Goal: Task Accomplishment & Management: Complete application form

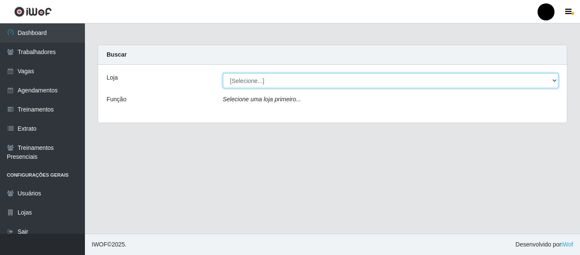
click at [554, 78] on select "[Selecione...] SuperFácil Atacado - Emaús SuperFácil Atacado - Rodoviária Super…" at bounding box center [391, 80] width 336 height 15
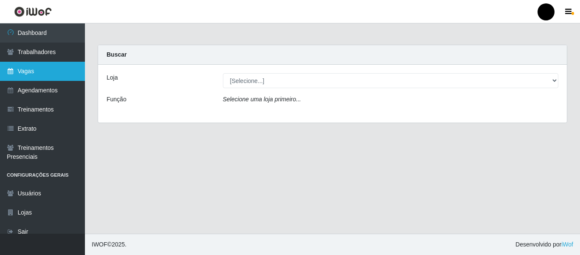
click at [54, 71] on link "Vagas" at bounding box center [42, 71] width 85 height 19
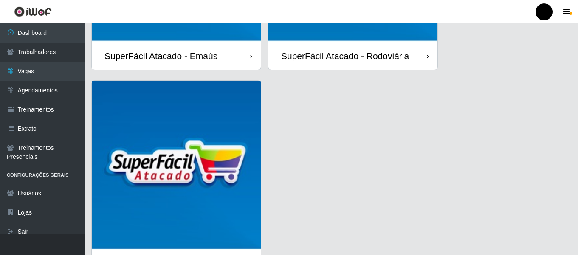
scroll to position [246, 0]
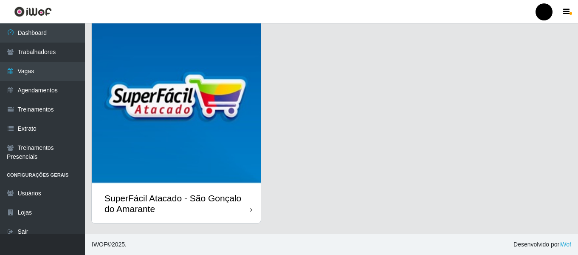
click at [196, 195] on div "SuperFácil Atacado - São Gonçalo do Amarante" at bounding box center [178, 202] width 146 height 21
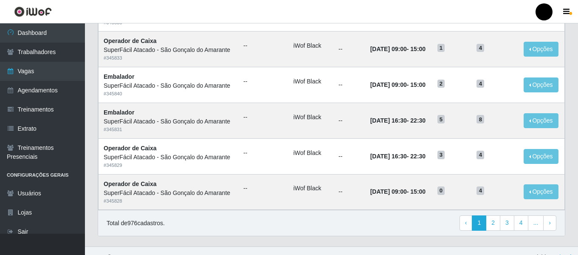
scroll to position [466, 0]
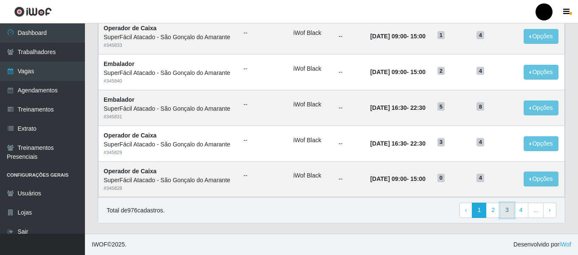
click at [501, 208] on link "3" at bounding box center [507, 209] width 14 height 15
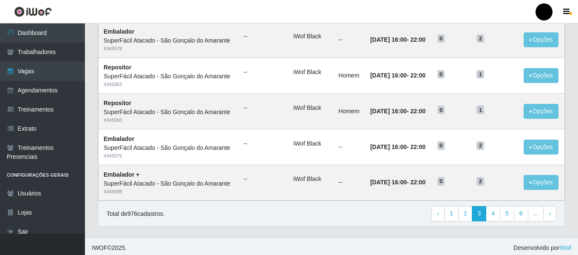
scroll to position [466, 0]
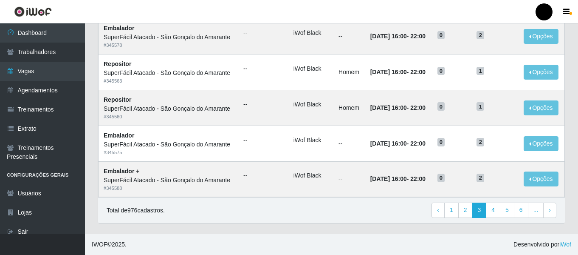
click at [390, 212] on div "Total de 976 cadastros. ‹ Previous 1 2 3 4 5 6 ... › Next" at bounding box center [332, 209] width 450 height 15
click at [492, 213] on link "4" at bounding box center [493, 209] width 14 height 15
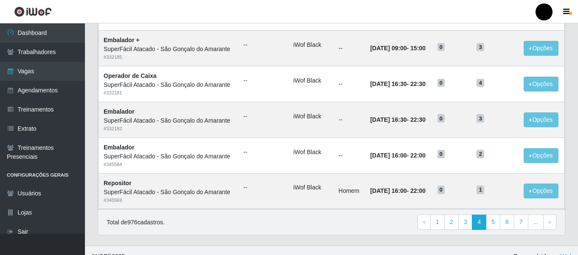
scroll to position [466, 0]
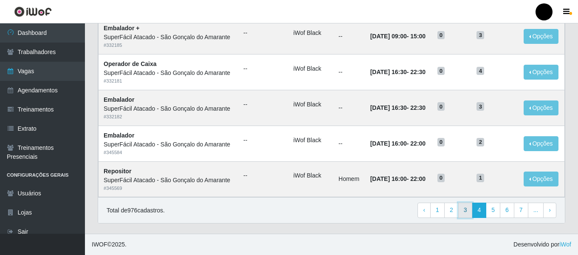
click at [471, 211] on link "3" at bounding box center [466, 209] width 14 height 15
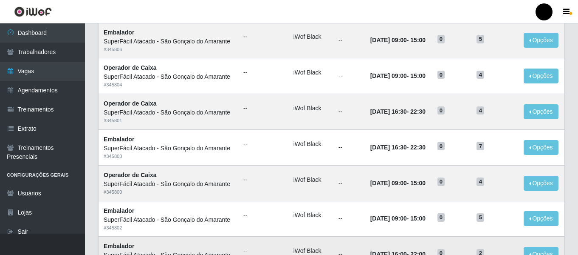
scroll to position [255, 0]
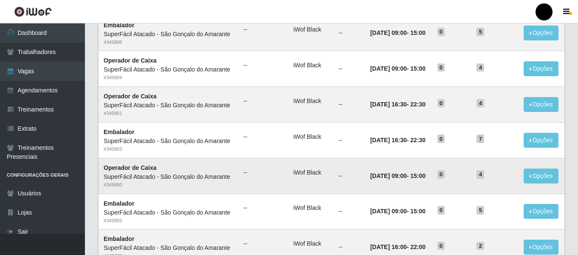
click at [371, 178] on time "01/10/2025, 09:00" at bounding box center [389, 175] width 37 height 7
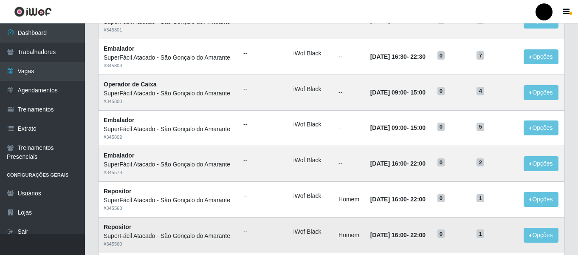
scroll to position [296, 0]
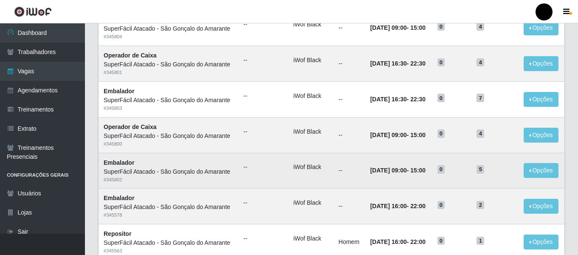
click at [348, 155] on td "--" at bounding box center [350, 171] width 32 height 36
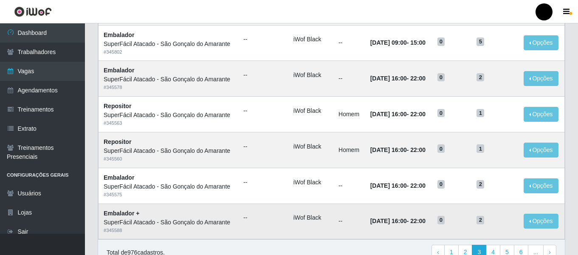
scroll to position [466, 0]
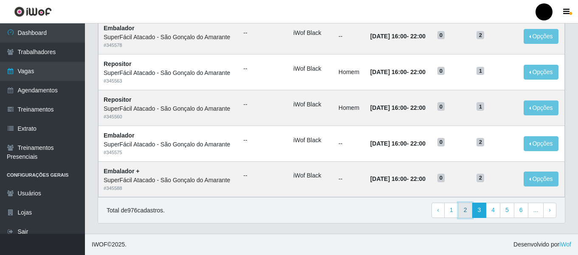
click at [467, 209] on link "2" at bounding box center [466, 209] width 14 height 15
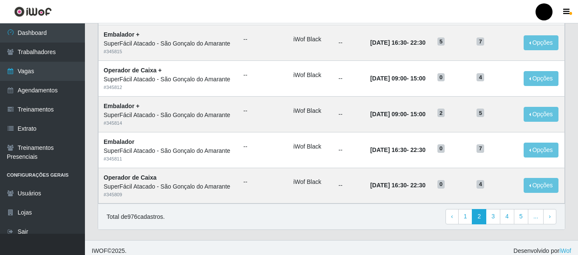
scroll to position [466, 0]
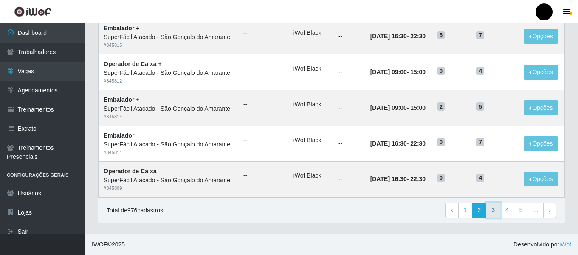
click at [493, 210] on link "3" at bounding box center [493, 209] width 14 height 15
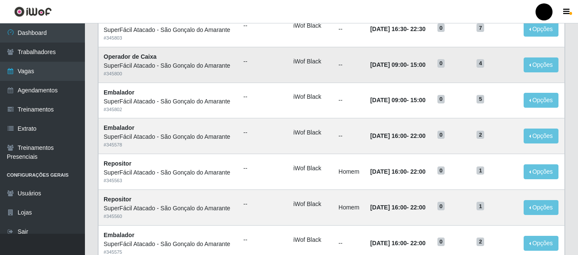
scroll to position [466, 0]
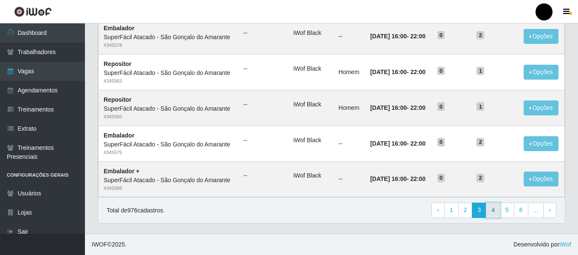
click at [492, 209] on link "4" at bounding box center [493, 209] width 14 height 15
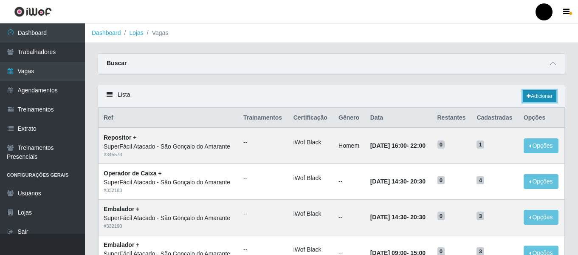
click at [545, 96] on link "Adicionar" at bounding box center [540, 96] width 34 height 12
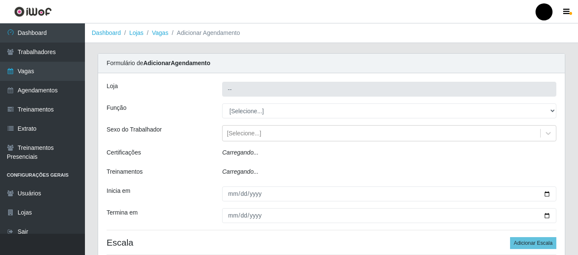
type input "SuperFácil Atacado - São Gonçalo do Amarante"
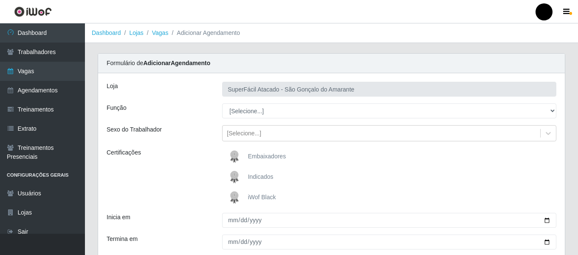
click at [238, 195] on img at bounding box center [236, 197] width 20 height 17
click at [0, 0] on input "iWof Black" at bounding box center [0, 0] width 0 height 0
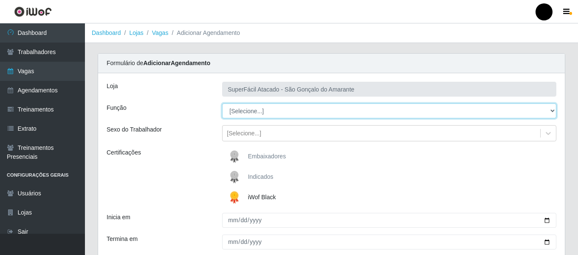
click at [550, 111] on select "[Selecione...] Auxiliar de Estacionamento Auxiliar de Estacionamento + Auxiliar…" at bounding box center [389, 110] width 334 height 15
select select "22"
click at [222, 103] on select "[Selecione...] Auxiliar de Estacionamento Auxiliar de Estacionamento + Auxiliar…" at bounding box center [389, 110] width 334 height 15
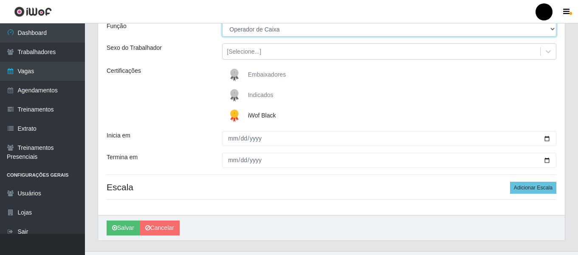
scroll to position [85, 0]
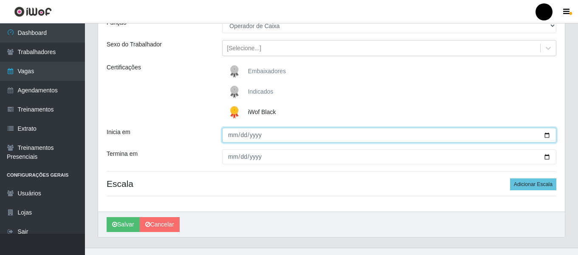
click at [546, 134] on input "Inicia em" at bounding box center [389, 134] width 334 height 15
type input "[DATE]"
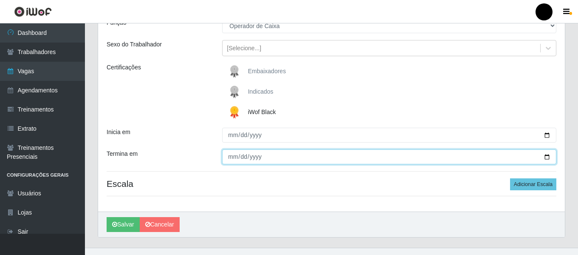
click at [546, 159] on input "Termina em" at bounding box center [389, 156] width 334 height 15
type input "[DATE]"
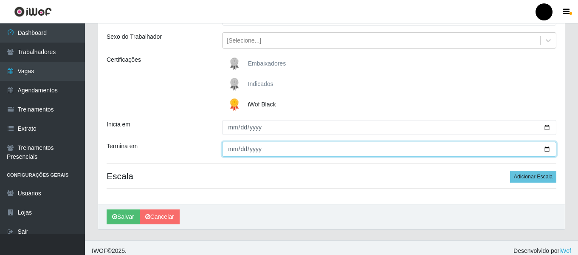
scroll to position [99, 0]
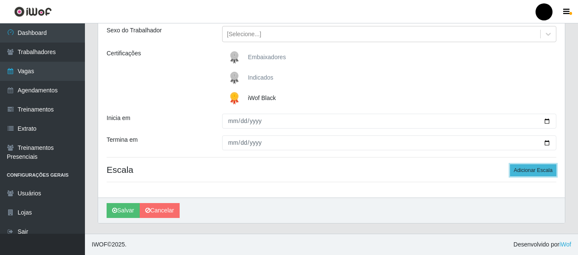
click at [529, 172] on button "Adicionar Escala" at bounding box center [533, 170] width 46 height 12
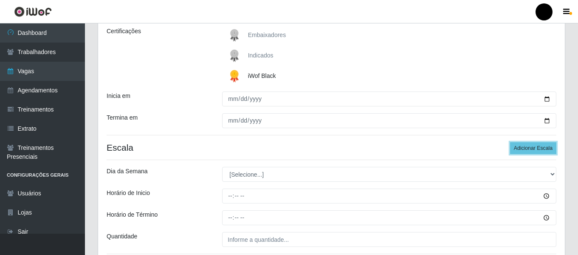
scroll to position [142, 0]
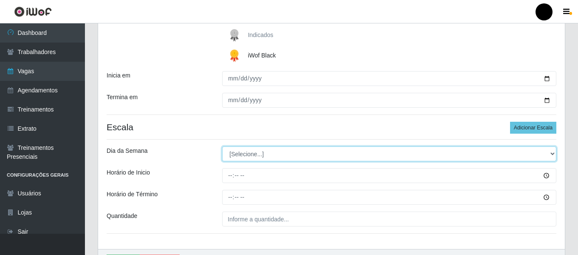
click at [554, 156] on select "[Selecione...] Segunda Terça Quarta Quinta Sexta Sábado Domingo" at bounding box center [389, 153] width 334 height 15
select select "1"
click at [222, 146] on select "[Selecione...] Segunda Terça Quarta Quinta Sexta Sábado Domingo" at bounding box center [389, 153] width 334 height 15
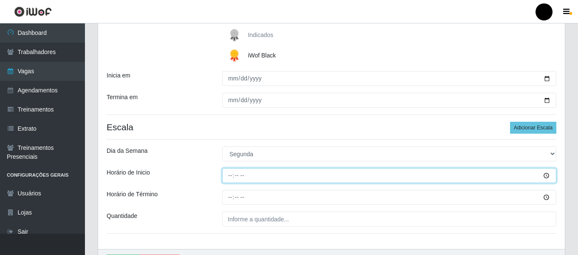
click at [230, 175] on input "Horário de Inicio" at bounding box center [389, 175] width 334 height 15
type input "09:00"
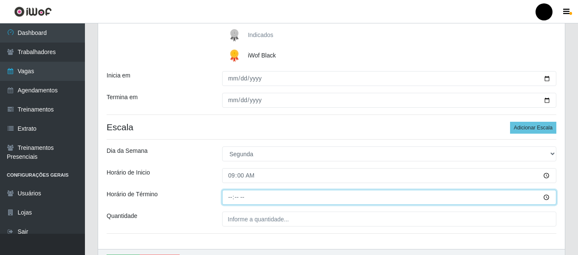
drag, startPoint x: 229, startPoint y: 196, endPoint x: 235, endPoint y: 195, distance: 6.4
click at [229, 196] on input "Horário de Término" at bounding box center [389, 197] width 334 height 15
type input "15:00"
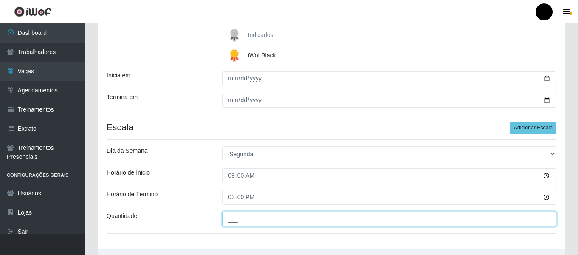
click at [241, 218] on input "___" at bounding box center [389, 218] width 334 height 15
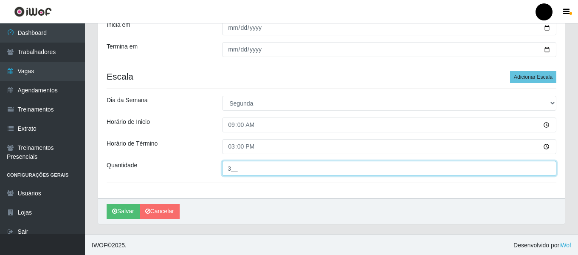
scroll to position [193, 0]
type input "3__"
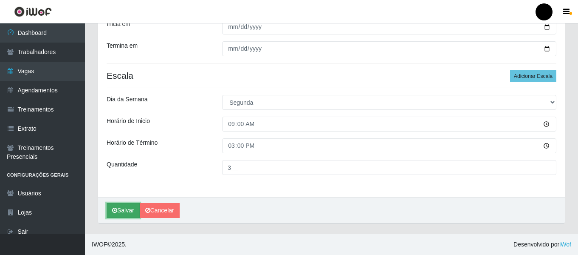
click at [125, 210] on button "Salvar" at bounding box center [123, 210] width 33 height 15
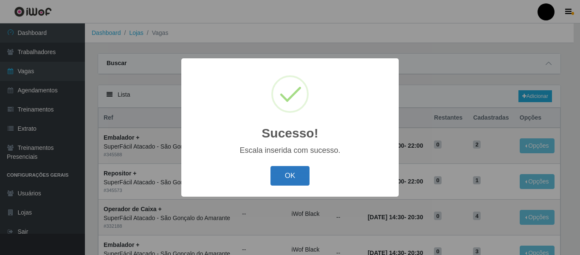
click at [282, 173] on button "OK" at bounding box center [291, 176] width 40 height 20
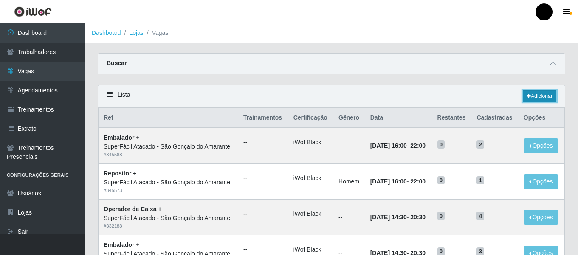
click at [538, 97] on link "Adicionar" at bounding box center [540, 96] width 34 height 12
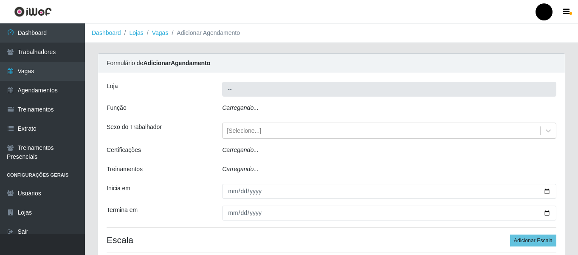
type input "SuperFácil Atacado - São Gonçalo do Amarante"
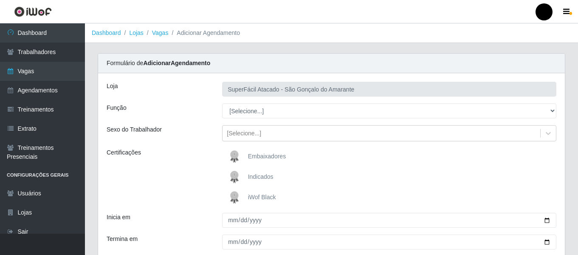
click at [256, 195] on span "iWof Black" at bounding box center [262, 196] width 28 height 7
click at [0, 0] on input "iWof Black" at bounding box center [0, 0] width 0 height 0
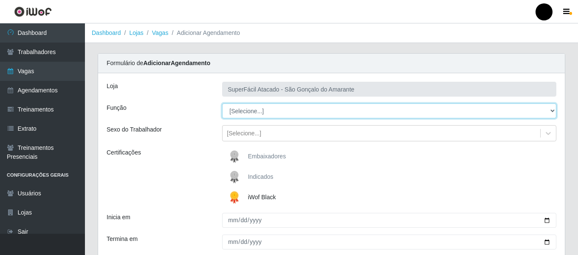
click at [554, 108] on select "[Selecione...] Auxiliar de Estacionamento Auxiliar de Estacionamento + Auxiliar…" at bounding box center [389, 110] width 334 height 15
select select "22"
click at [222, 103] on select "[Selecione...] Auxiliar de Estacionamento Auxiliar de Estacionamento + Auxiliar…" at bounding box center [389, 110] width 334 height 15
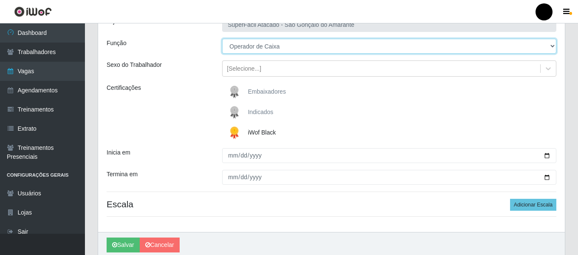
scroll to position [85, 0]
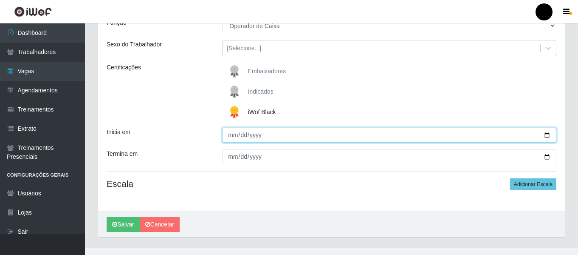
click at [547, 134] on input "Inicia em" at bounding box center [389, 134] width 334 height 15
type input "[DATE]"
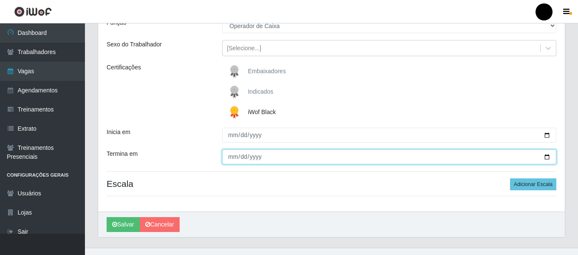
click at [548, 160] on input "Termina em" at bounding box center [389, 156] width 334 height 15
type input "[DATE]"
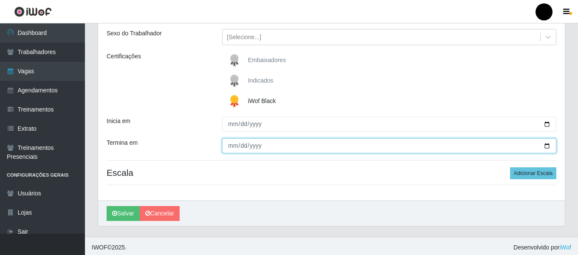
scroll to position [99, 0]
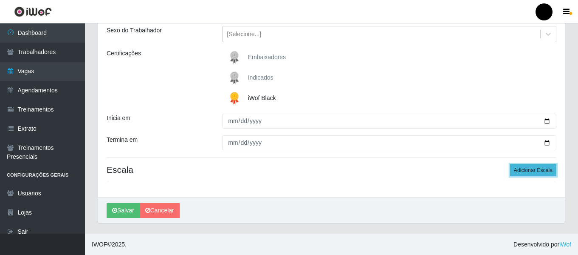
click at [518, 172] on button "Adicionar Escala" at bounding box center [533, 170] width 46 height 12
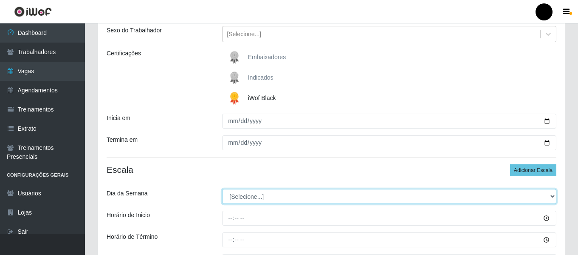
click at [552, 196] on select "[Selecione...] Segunda Terça Quarta Quinta Sexta Sábado Domingo" at bounding box center [389, 196] width 334 height 15
select select "1"
click at [222, 189] on select "[Selecione...] Segunda Terça Quarta Quinta Sexta Sábado Domingo" at bounding box center [389, 196] width 334 height 15
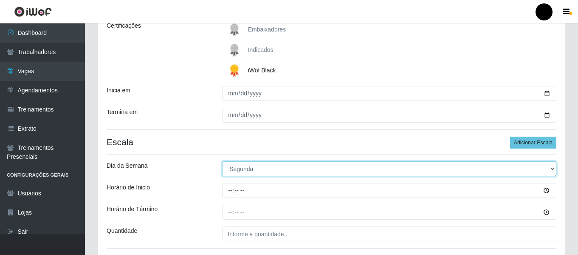
scroll to position [142, 0]
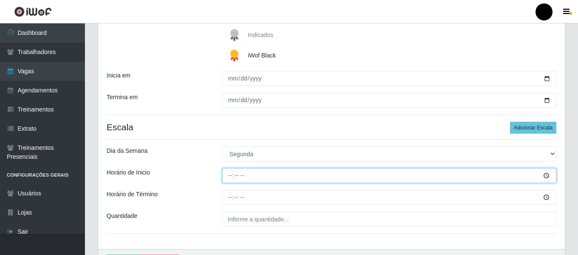
click at [226, 172] on input "Horário de Inicio" at bounding box center [389, 175] width 334 height 15
type input "16:30"
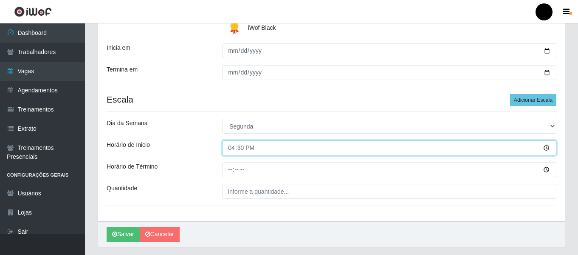
scroll to position [184, 0]
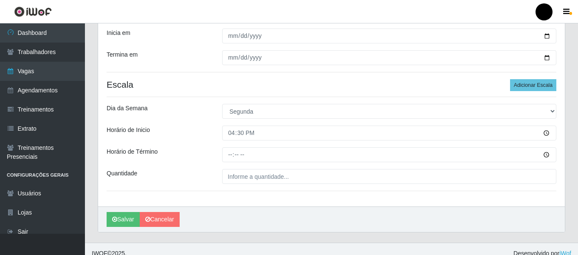
click at [229, 196] on div "Loja SuperFácil Atacado - São Gonçalo do Amarante Função [Selecione...] Auxilia…" at bounding box center [331, 47] width 467 height 317
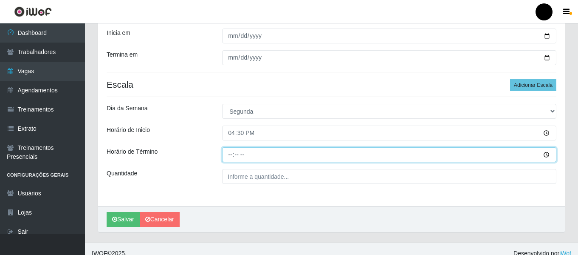
click at [230, 154] on input "Horário de Término" at bounding box center [389, 154] width 334 height 15
type input "22:30"
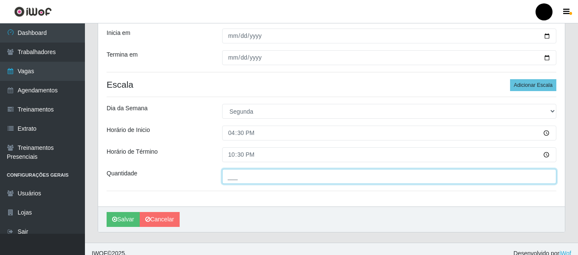
click at [232, 173] on input "___" at bounding box center [389, 176] width 334 height 15
type input "03_"
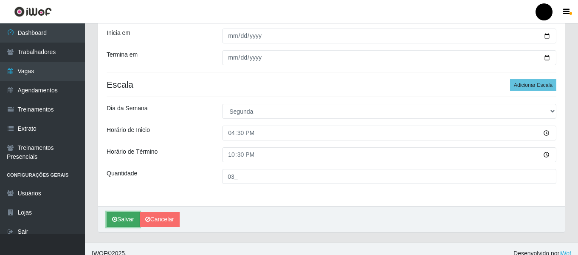
click at [125, 218] on button "Salvar" at bounding box center [123, 219] width 33 height 15
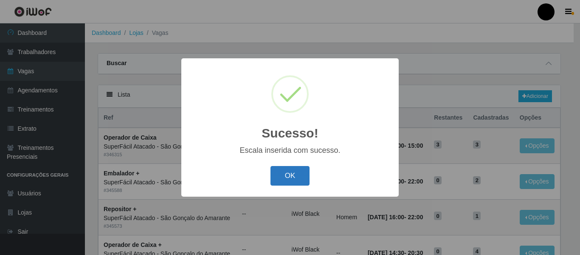
click at [299, 184] on button "OK" at bounding box center [291, 176] width 40 height 20
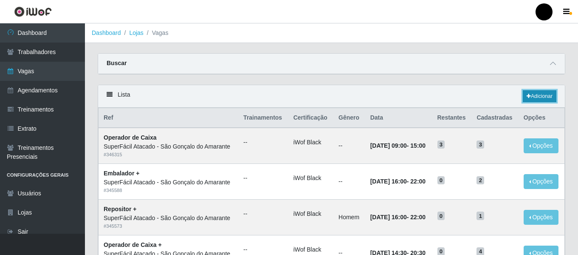
click at [540, 93] on link "Adicionar" at bounding box center [540, 96] width 34 height 12
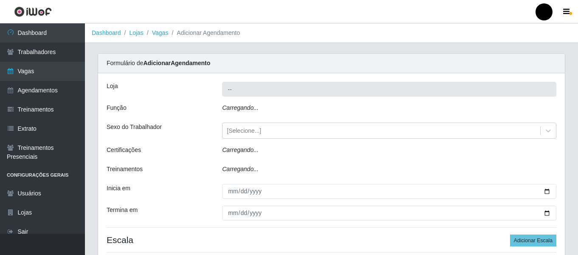
type input "SuperFácil Atacado - São Gonçalo do Amarante"
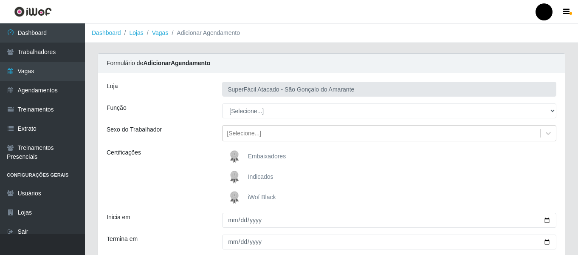
click at [269, 195] on span "iWof Black" at bounding box center [262, 196] width 28 height 7
click at [0, 0] on input "iWof Black" at bounding box center [0, 0] width 0 height 0
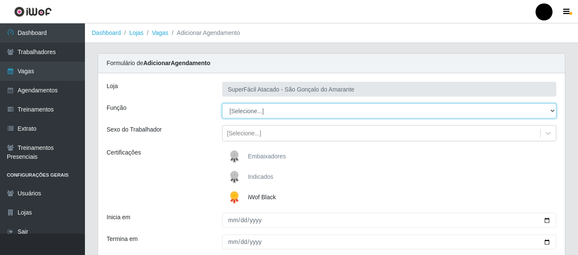
click at [552, 113] on select "[Selecione...] Auxiliar de Estacionamento Auxiliar de Estacionamento + Auxiliar…" at bounding box center [389, 110] width 334 height 15
select select "22"
click at [222, 103] on select "[Selecione...] Auxiliar de Estacionamento Auxiliar de Estacionamento + Auxiliar…" at bounding box center [389, 110] width 334 height 15
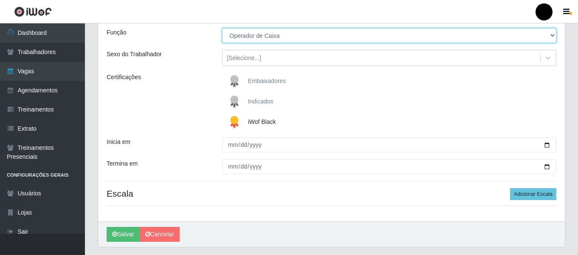
scroll to position [85, 0]
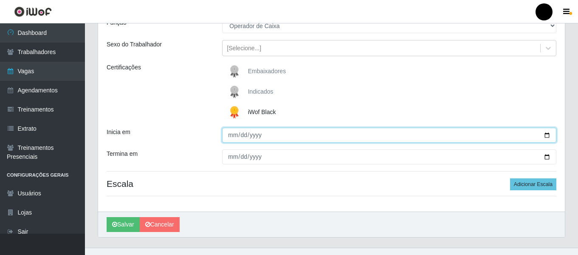
click at [546, 133] on input "Inicia em" at bounding box center [389, 134] width 334 height 15
type input "[DATE]"
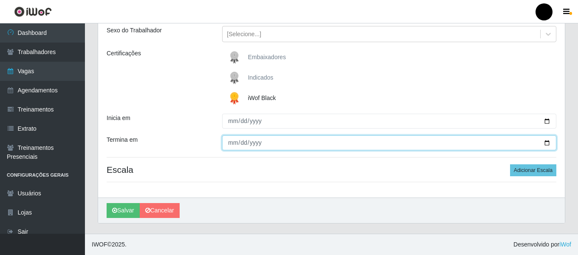
click at [546, 143] on input "Termina em" at bounding box center [389, 142] width 334 height 15
type input "[DATE]"
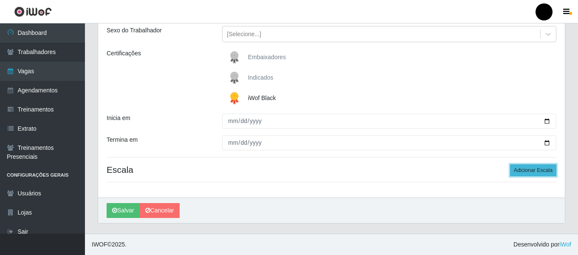
click at [546, 168] on button "Adicionar Escala" at bounding box center [533, 170] width 46 height 12
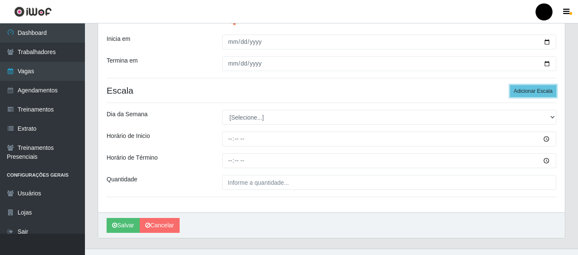
scroll to position [184, 0]
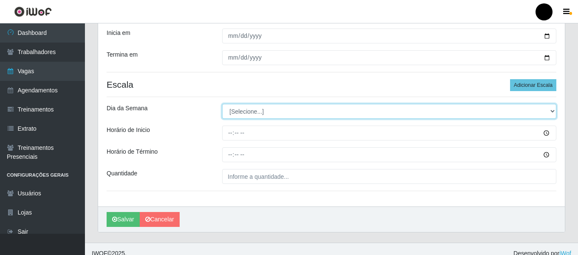
click at [553, 109] on select "[Selecione...] Segunda Terça Quarta Quinta Sexta Sábado Domingo" at bounding box center [389, 111] width 334 height 15
select select "2"
click at [222, 104] on select "[Selecione...] Segunda Terça Quarta Quinta Sexta Sábado Domingo" at bounding box center [389, 111] width 334 height 15
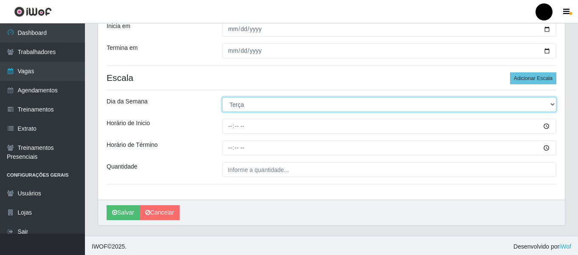
scroll to position [193, 0]
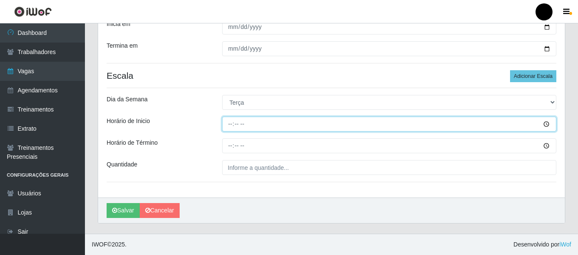
click at [227, 120] on input "Horário de Inicio" at bounding box center [389, 123] width 334 height 15
type input "09:00"
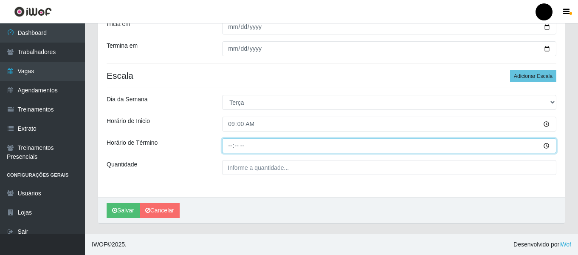
drag, startPoint x: 225, startPoint y: 145, endPoint x: 221, endPoint y: 143, distance: 4.4
click at [225, 145] on input "Horário de Término" at bounding box center [389, 145] width 334 height 15
type input "15:00"
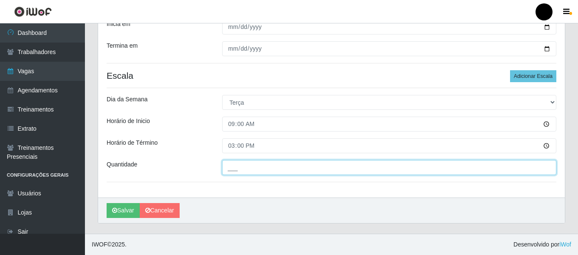
click at [231, 163] on input "___" at bounding box center [389, 167] width 334 height 15
type input "03_"
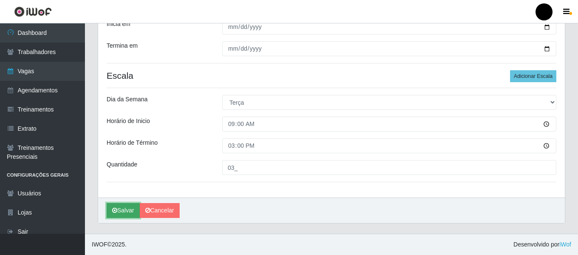
click at [122, 215] on button "Salvar" at bounding box center [123, 210] width 33 height 15
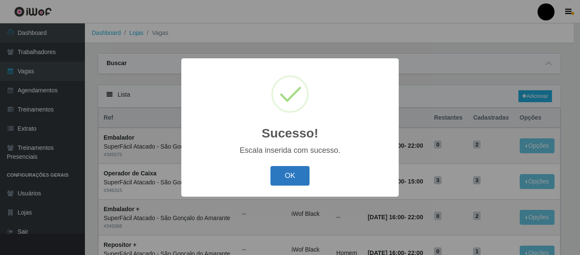
click at [300, 175] on button "OK" at bounding box center [291, 176] width 40 height 20
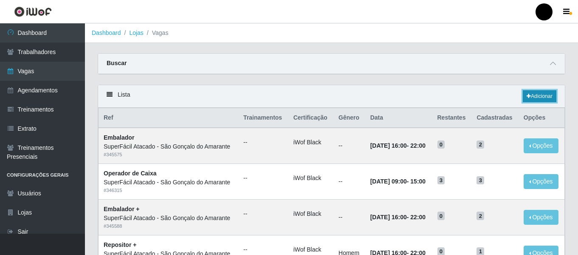
click at [535, 97] on link "Adicionar" at bounding box center [540, 96] width 34 height 12
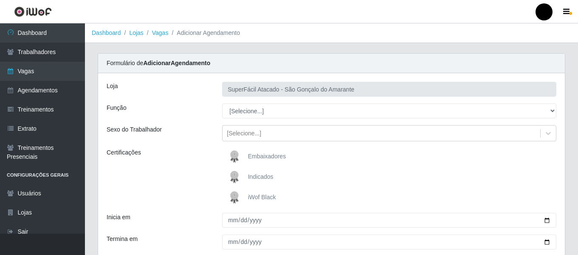
click at [263, 195] on span "iWof Black" at bounding box center [262, 196] width 28 height 7
click at [0, 0] on input "iWof Black" at bounding box center [0, 0] width 0 height 0
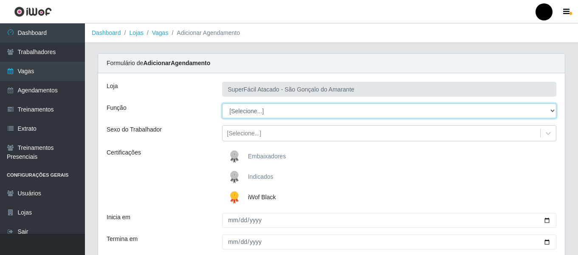
click at [552, 108] on select "[Selecione...] Auxiliar de Estacionamento Auxiliar de Estacionamento + Auxiliar…" at bounding box center [389, 110] width 334 height 15
select select "22"
click at [222, 103] on select "[Selecione...] Auxiliar de Estacionamento Auxiliar de Estacionamento + Auxiliar…" at bounding box center [389, 110] width 334 height 15
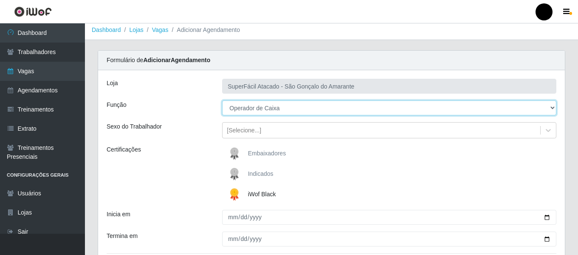
scroll to position [42, 0]
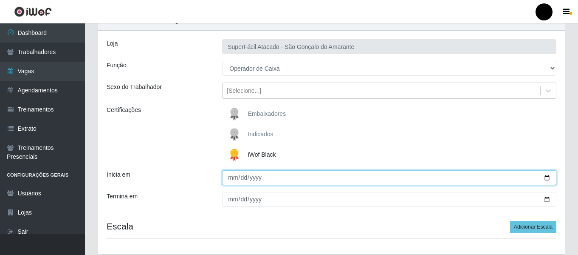
click at [546, 179] on input "Inicia em" at bounding box center [389, 177] width 334 height 15
type input "[DATE]"
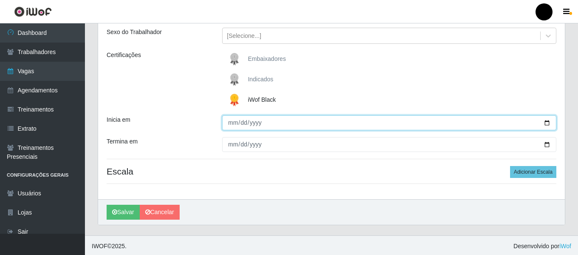
scroll to position [99, 0]
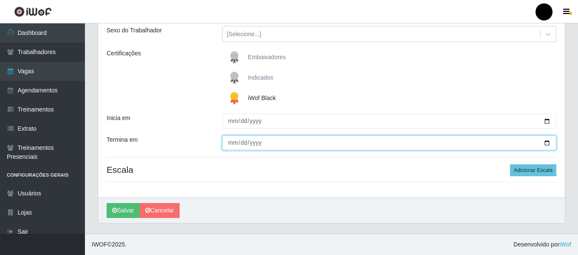
click at [548, 140] on input "Termina em" at bounding box center [389, 142] width 334 height 15
type input "[DATE]"
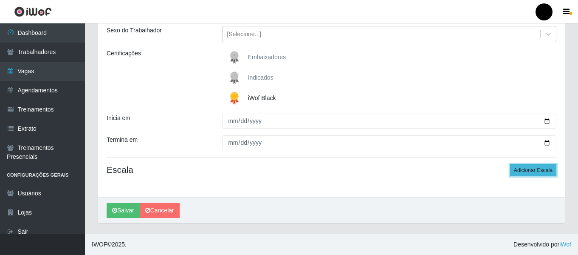
click at [545, 171] on button "Adicionar Escala" at bounding box center [533, 170] width 46 height 12
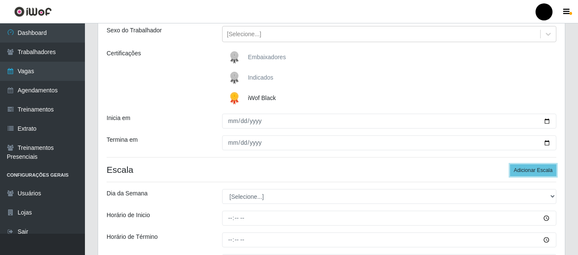
scroll to position [184, 0]
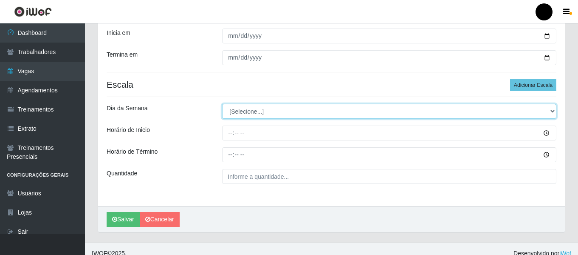
click at [554, 113] on select "[Selecione...] Segunda Terça Quarta Quinta Sexta Sábado Domingo" at bounding box center [389, 111] width 334 height 15
select select "2"
click at [222, 104] on select "[Selecione...] Segunda Terça Quarta Quinta Sexta Sábado Domingo" at bounding box center [389, 111] width 334 height 15
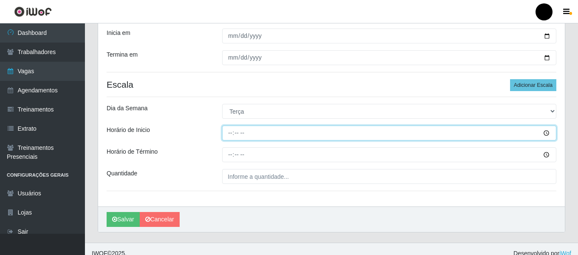
click at [229, 132] on input "Horário de Inicio" at bounding box center [389, 132] width 334 height 15
type input "16:30"
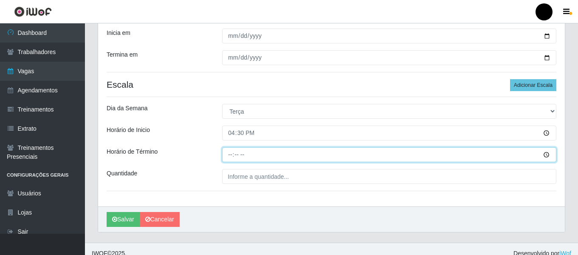
click at [225, 158] on input "Horário de Término" at bounding box center [389, 154] width 334 height 15
type input "22:30"
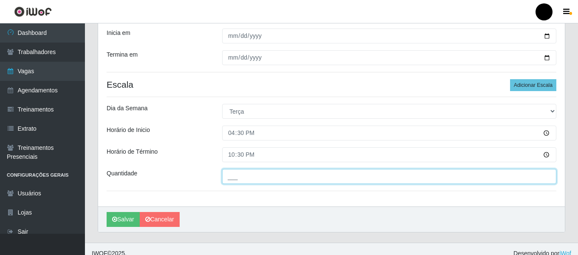
click at [253, 176] on input "___" at bounding box center [389, 176] width 334 height 15
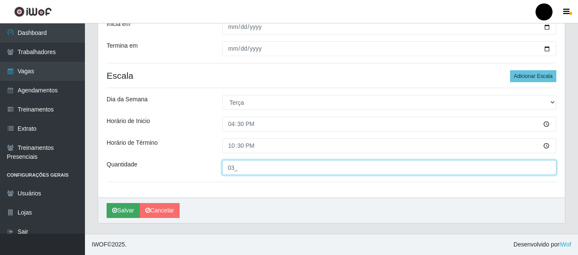
type input "03_"
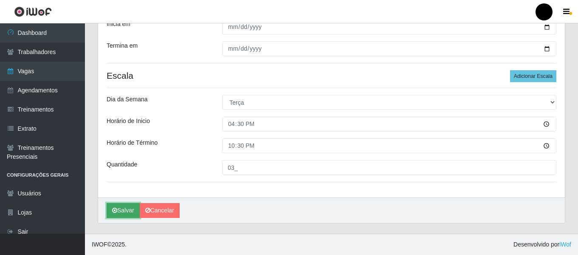
click at [122, 213] on button "Salvar" at bounding box center [123, 210] width 33 height 15
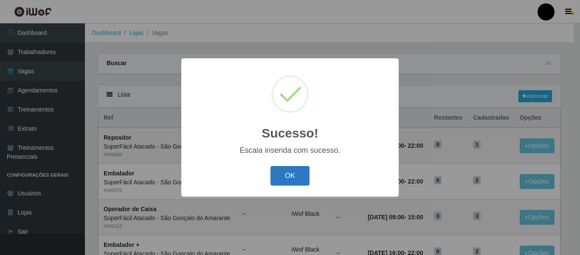
click at [277, 174] on button "OK" at bounding box center [291, 176] width 40 height 20
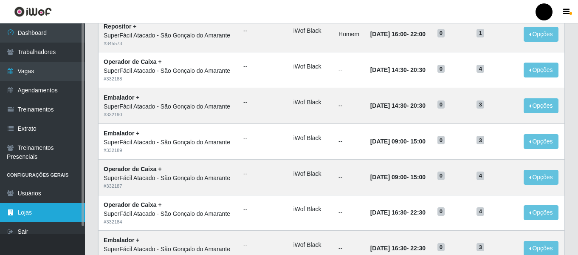
scroll to position [253, 0]
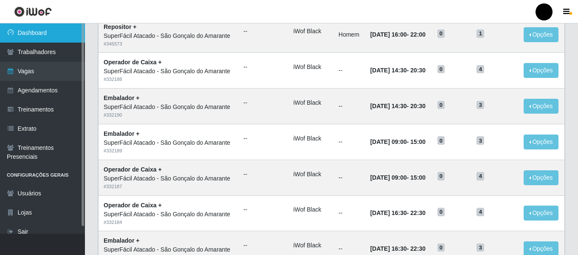
click at [34, 31] on link "Dashboard" at bounding box center [42, 32] width 85 height 19
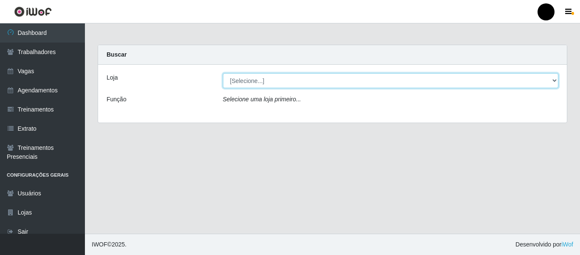
click at [555, 76] on select "[Selecione...] SuperFácil Atacado - Emaús SuperFácil Atacado - Rodoviária Super…" at bounding box center [391, 80] width 336 height 15
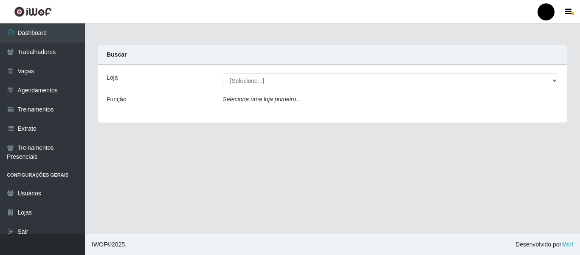
click at [533, 140] on main "Carregando... Buscar Loja [Selecione...] SuperFácil Atacado - Emaús SuperFácil …" at bounding box center [332, 128] width 495 height 210
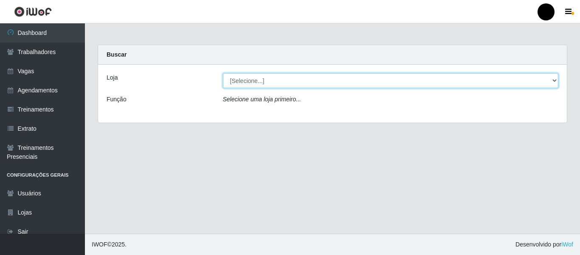
click at [553, 76] on select "[Selecione...] SuperFácil Atacado - Emaús SuperFácil Atacado - Rodoviária Super…" at bounding box center [391, 80] width 336 height 15
select select "408"
click at [223, 73] on select "[Selecione...] SuperFácil Atacado - Emaús SuperFácil Atacado - Rodoviária Super…" at bounding box center [391, 80] width 336 height 15
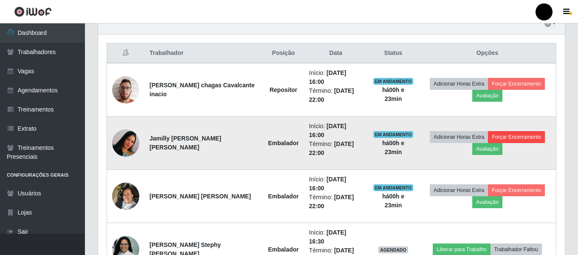
scroll to position [254, 0]
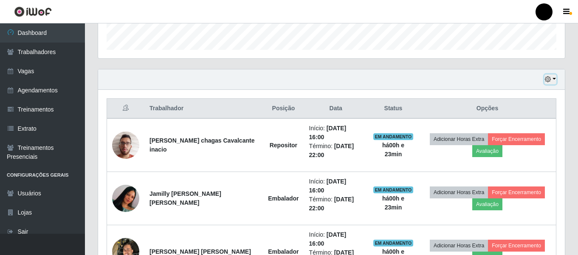
click at [553, 76] on button "button" at bounding box center [551, 79] width 12 height 10
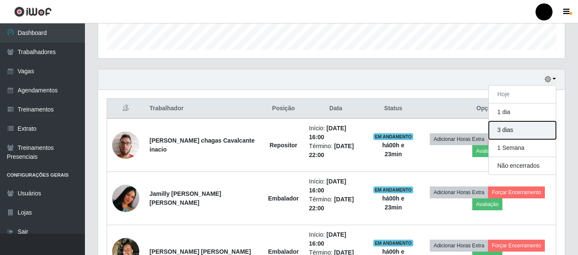
click at [530, 127] on button "3 dias" at bounding box center [522, 130] width 67 height 18
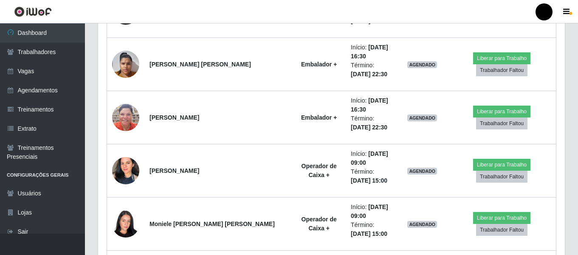
scroll to position [1784, 0]
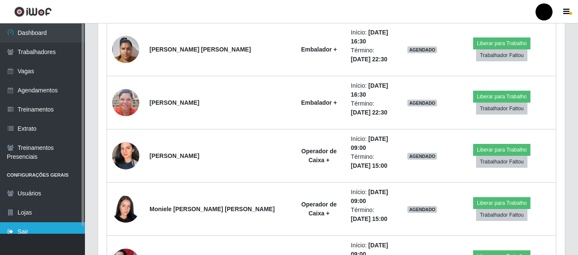
click at [75, 231] on link "Sair" at bounding box center [42, 231] width 85 height 19
